Goal: Information Seeking & Learning: Learn about a topic

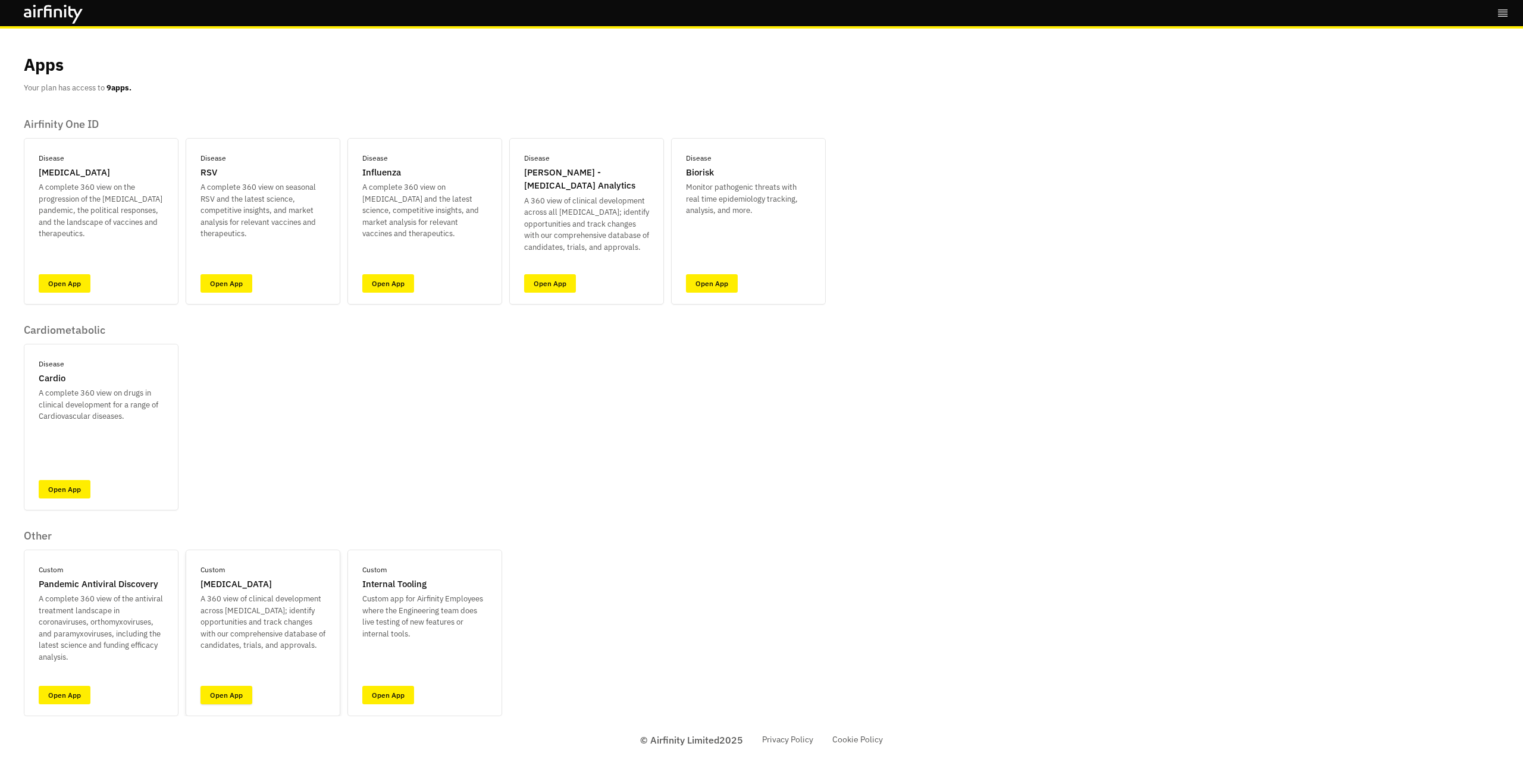
click at [240, 702] on link "Open App" at bounding box center [226, 695] width 52 height 19
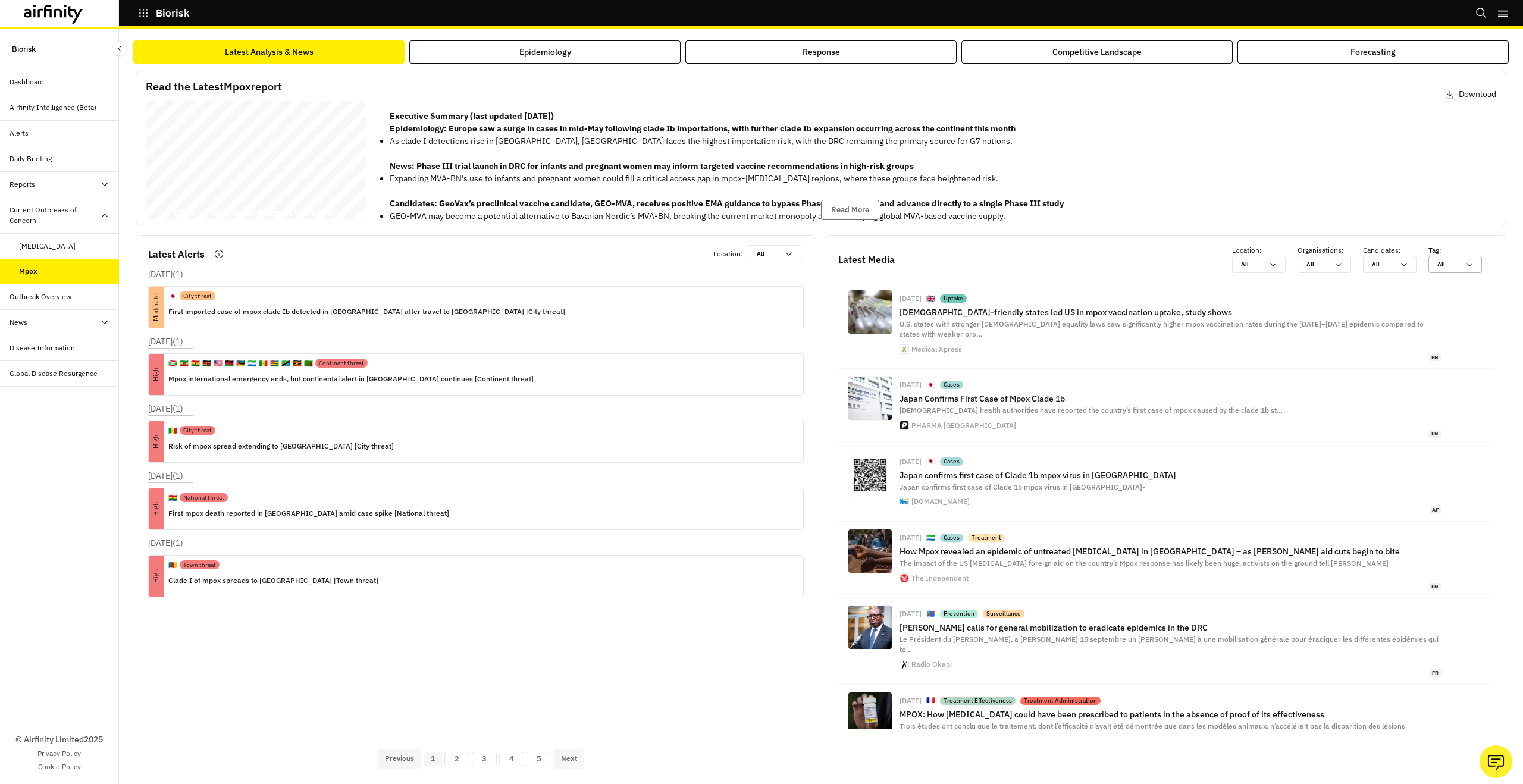
click at [1474, 259] on div "All All" at bounding box center [1455, 264] width 53 height 17
type input "c"
type input "cl"
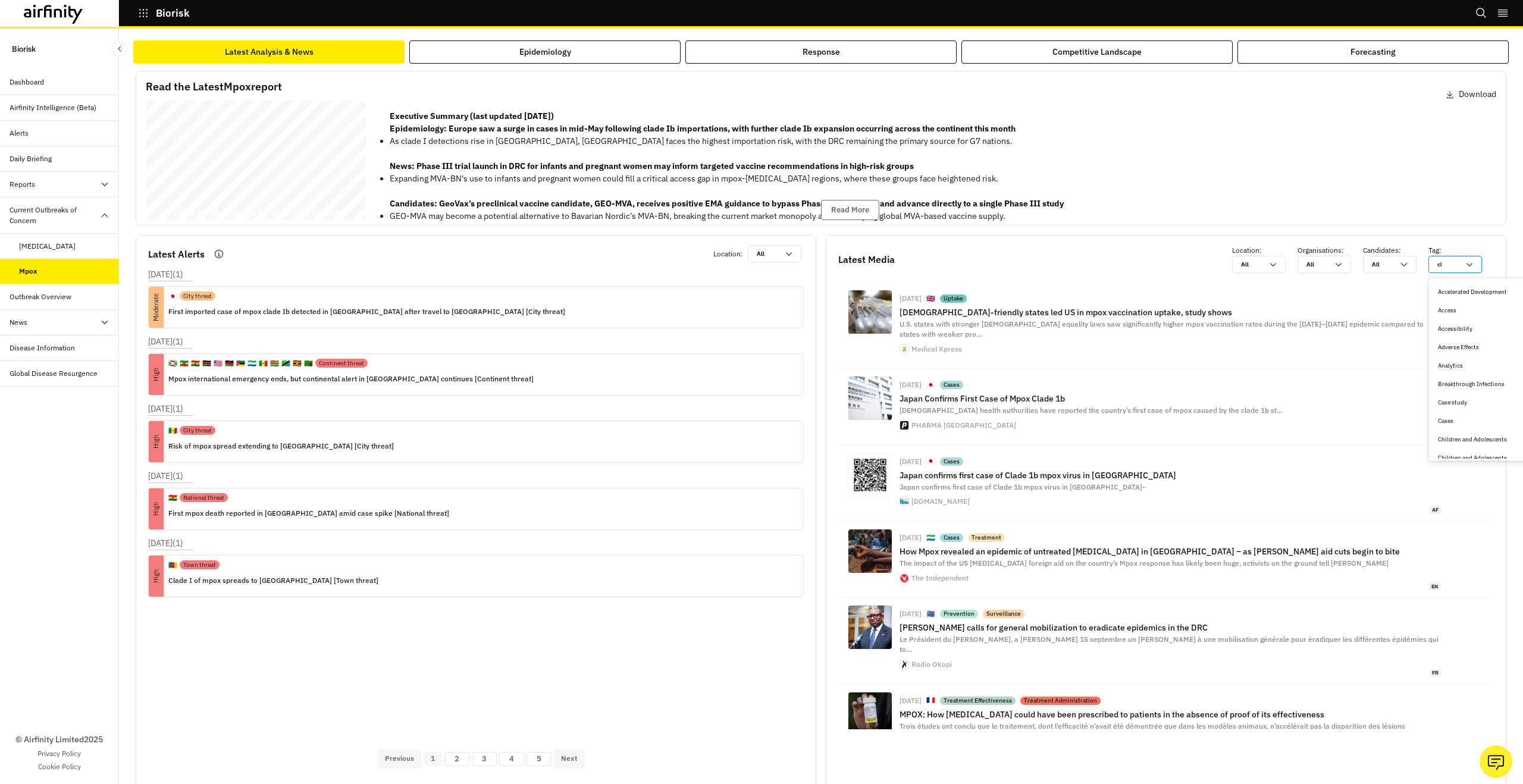
type input "cli"
type input "clim"
click at [1169, 259] on div "Latest Media Location : All All Organisations : All All Candidates : All All Ta…" at bounding box center [1166, 259] width 656 height 28
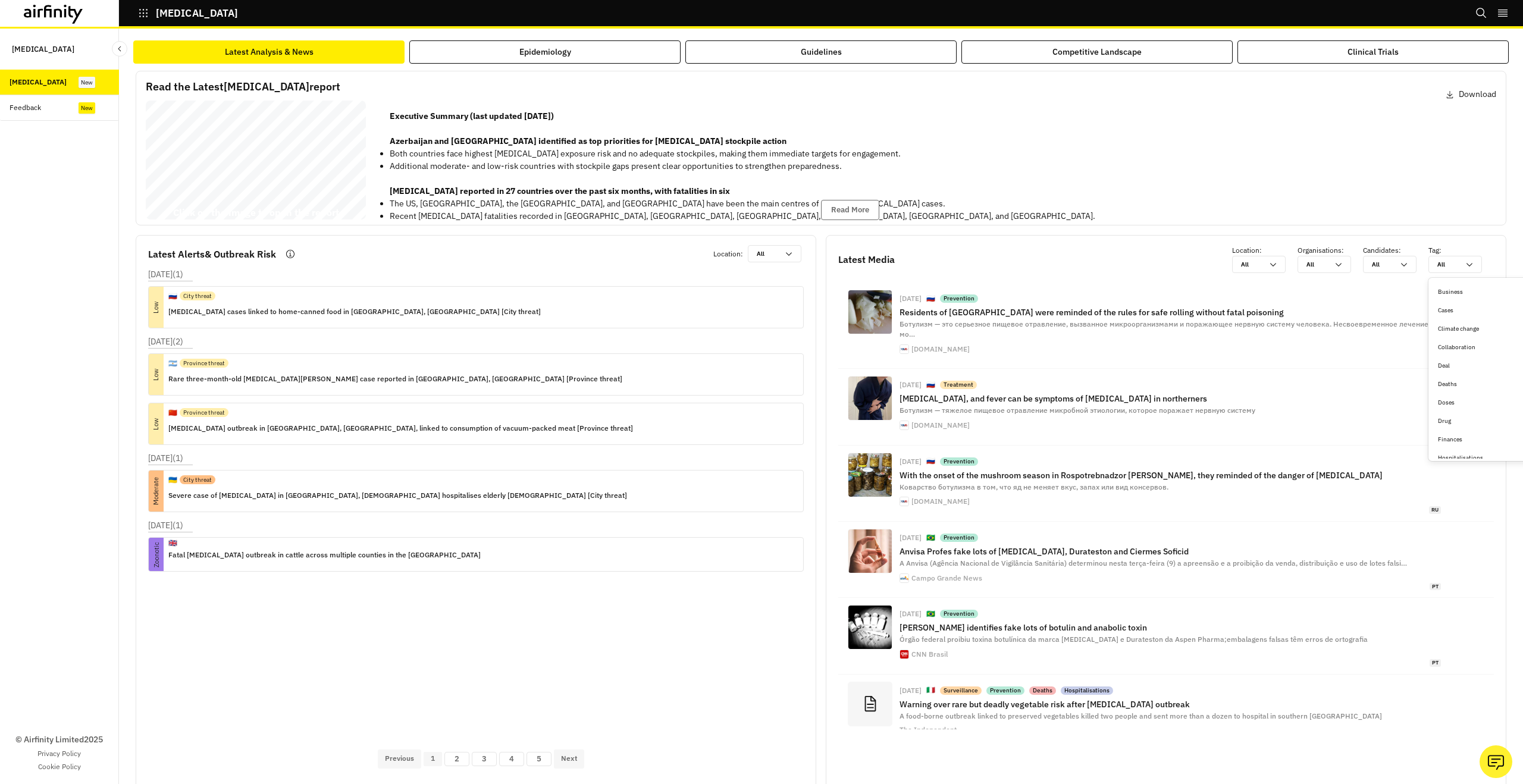
type input "c"
type input "cl"
type input "cli"
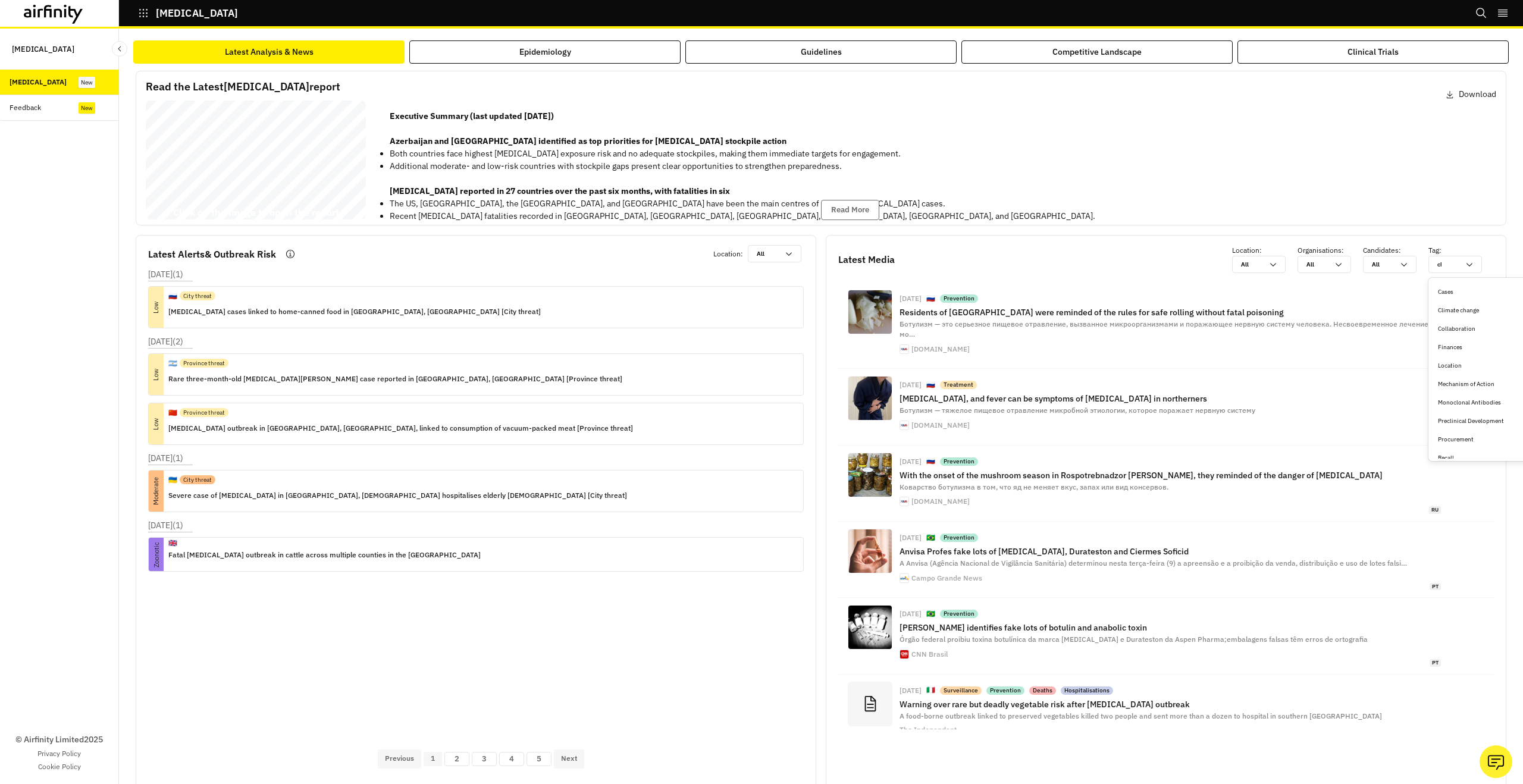
type input "cli"
type input "clim"
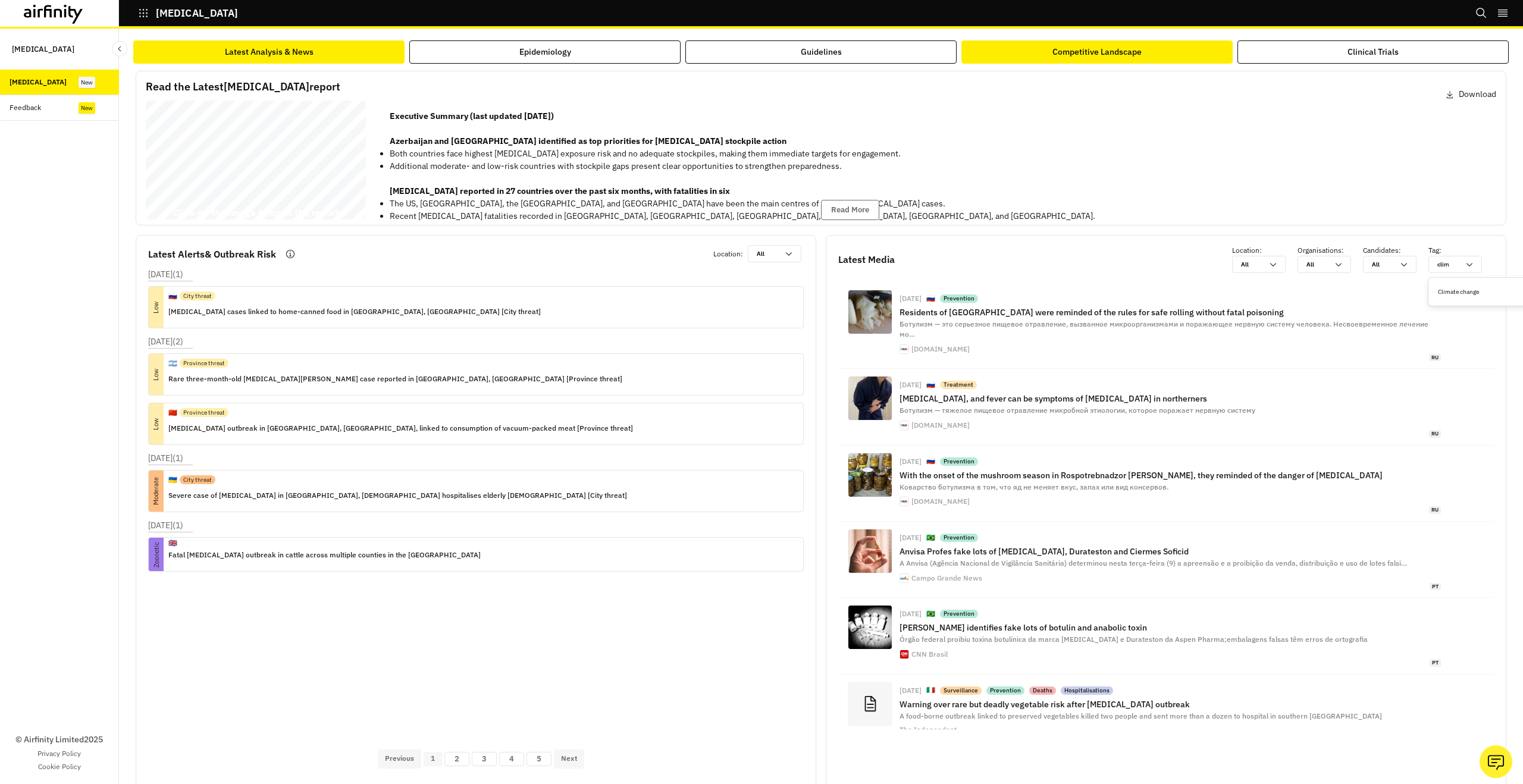
type input "clim"
